Goal: Find contact information: Find contact information

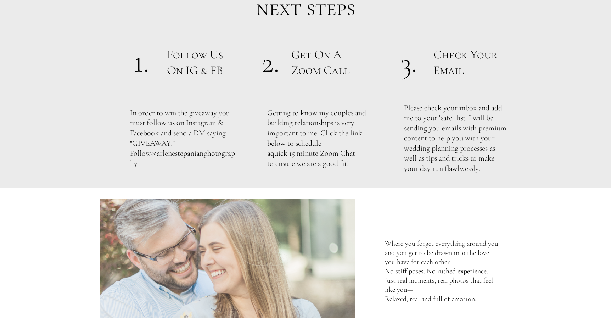
scroll to position [253, 0]
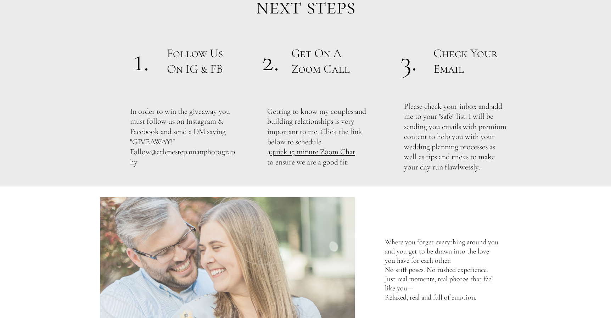
click at [332, 152] on link "quick 15 minute Zoom Chat" at bounding box center [312, 151] width 85 height 9
click at [180, 163] on link "@arlenestepanianphotography" at bounding box center [182, 156] width 105 height 19
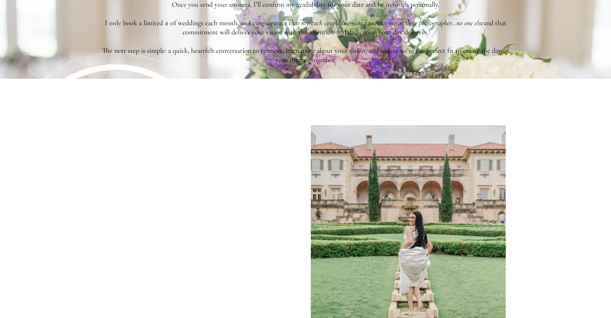
scroll to position [1635, 0]
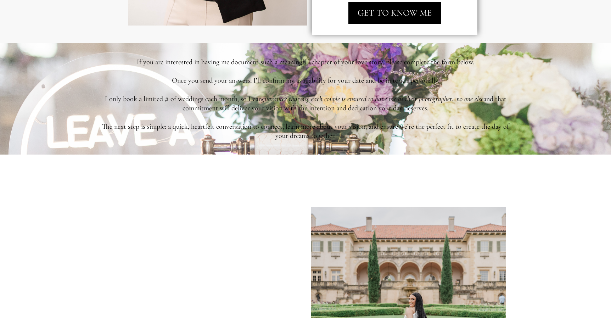
scroll to position [1572, 0]
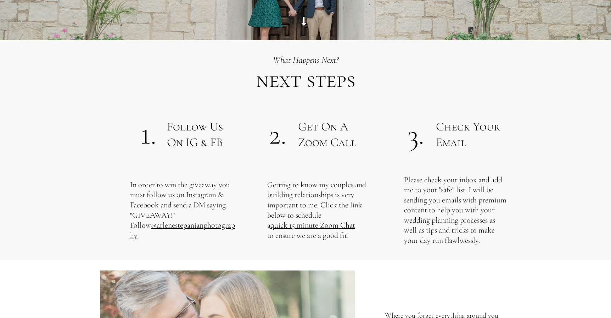
scroll to position [188, 0]
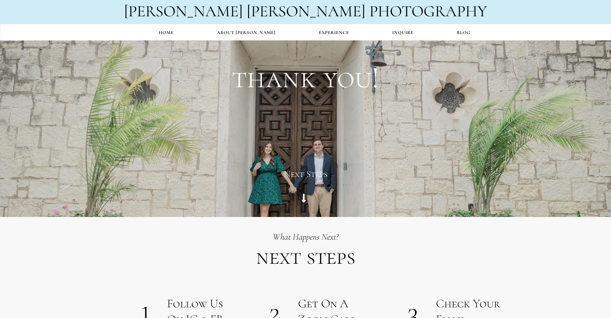
scroll to position [3, 0]
click at [361, 163] on div "thank you! Next Steps" at bounding box center [305, 173] width 478 height 88
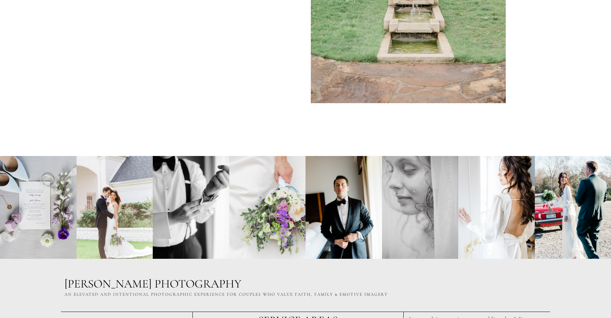
scroll to position [2203, 0]
